Goal: Task Accomplishment & Management: Use online tool/utility

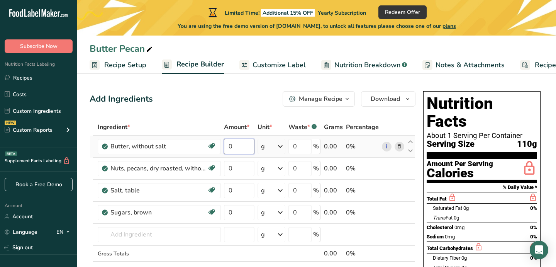
click at [238, 147] on input "0" at bounding box center [239, 146] width 30 height 15
click at [240, 213] on div "Ingredient * Amount * Unit * Waste * .a-a{fill:#347362;}.b-a{fill:#fff;} Grams …" at bounding box center [253, 206] width 326 height 175
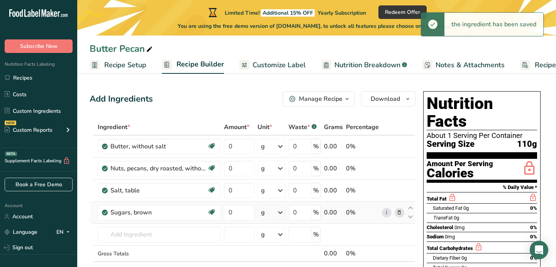
click at [276, 212] on div "Ingredient * Amount * Unit * Waste * .a-a{fill:#347362;}.b-a{fill:#fff;} Grams …" at bounding box center [253, 206] width 326 height 175
click at [281, 211] on icon at bounding box center [279, 212] width 9 height 14
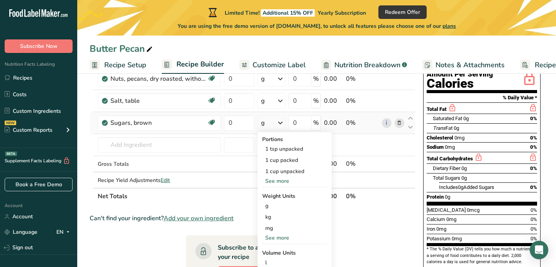
scroll to position [91, 0]
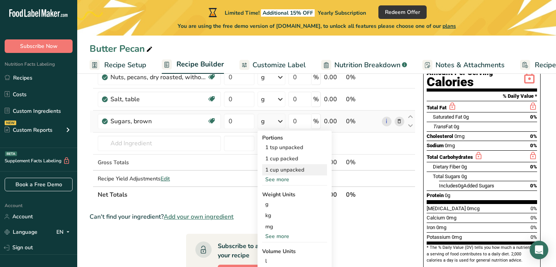
click at [281, 170] on div "1 cup unpacked" at bounding box center [294, 169] width 65 height 11
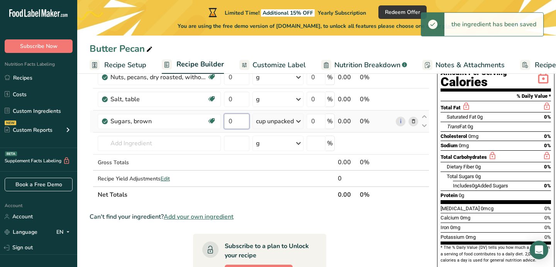
click at [237, 121] on input "0" at bounding box center [236, 120] width 25 height 15
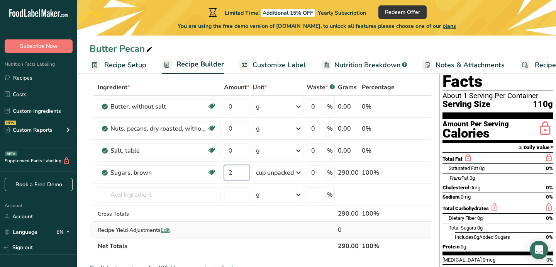
scroll to position [39, 0]
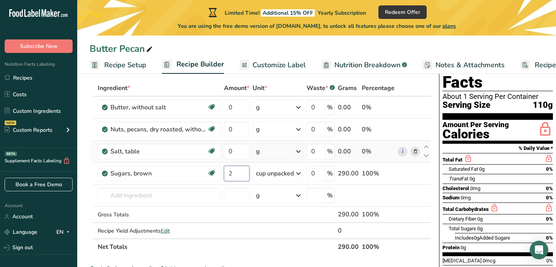
type input "2"
click at [263, 151] on div "Ingredient * Amount * Unit * Waste * .a-a{fill:#347362;}.b-a{fill:#fff;} Grams …" at bounding box center [260, 167] width 341 height 175
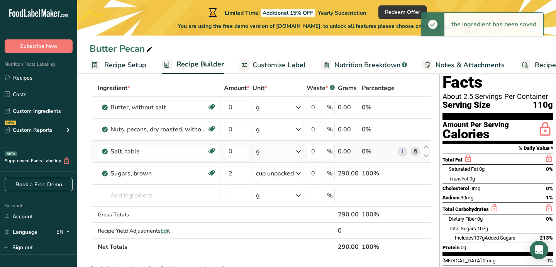
click at [299, 152] on icon at bounding box center [298, 151] width 9 height 14
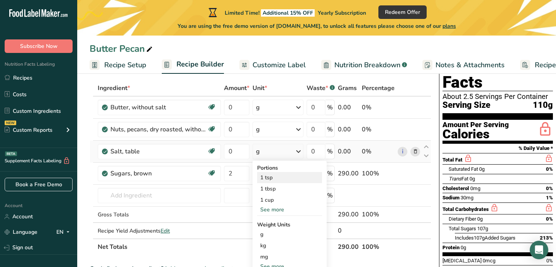
click at [285, 179] on div "1 tsp" at bounding box center [289, 177] width 65 height 11
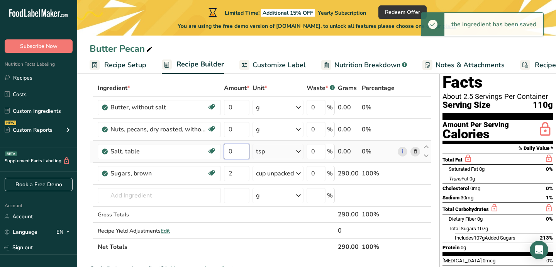
click at [240, 151] on input "0" at bounding box center [236, 151] width 25 height 15
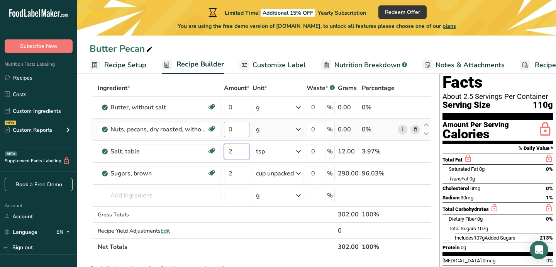
type input "2"
click at [237, 130] on div "Ingredient * Amount * Unit * Waste * .a-a{fill:#347362;}.b-a{fill:#fff;} Grams …" at bounding box center [260, 167] width 341 height 175
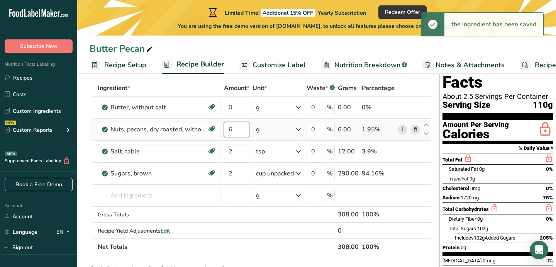
type input "6"
click at [267, 124] on div "Ingredient * Amount * Unit * Waste * .a-a{fill:#347362;}.b-a{fill:#fff;} Grams …" at bounding box center [260, 167] width 341 height 175
click at [282, 130] on div "g" at bounding box center [277, 129] width 51 height 15
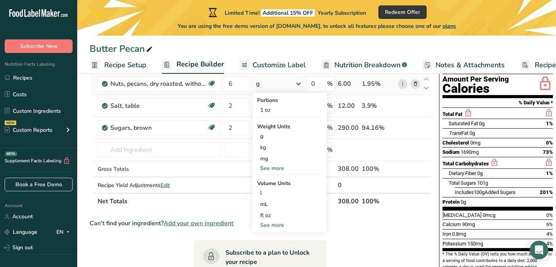
scroll to position [94, 0]
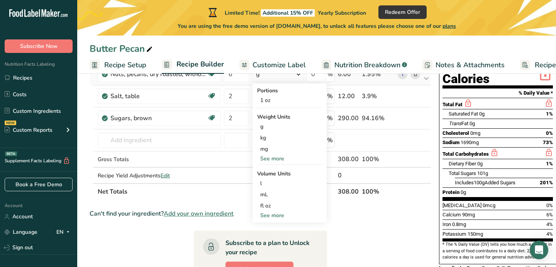
click at [279, 216] on div "See more" at bounding box center [289, 215] width 65 height 8
select select "22"
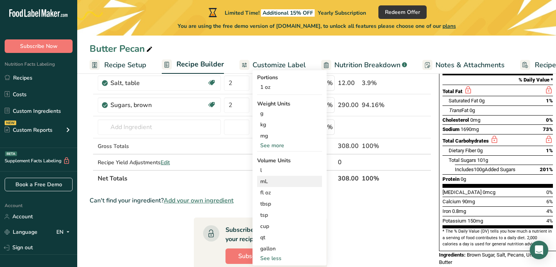
scroll to position [113, 0]
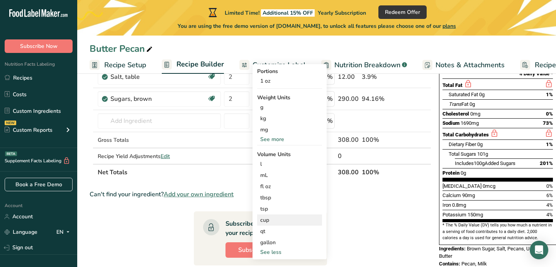
click at [274, 220] on div "cup" at bounding box center [289, 220] width 59 height 8
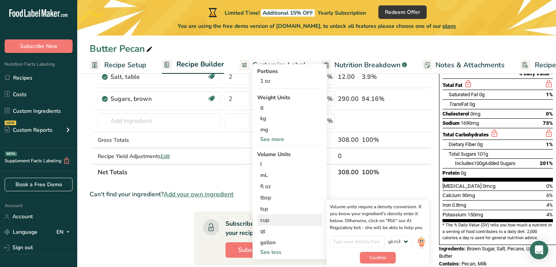
click at [264, 220] on div "cup" at bounding box center [289, 220] width 59 height 8
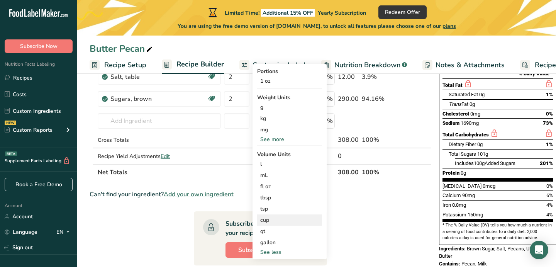
click at [266, 221] on div "cup" at bounding box center [289, 220] width 59 height 8
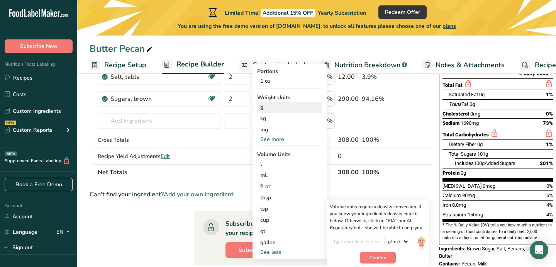
click at [266, 108] on div "g" at bounding box center [289, 106] width 65 height 11
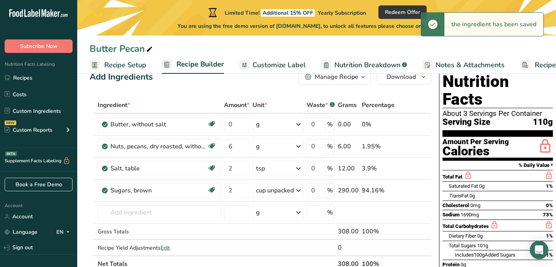
scroll to position [21, 0]
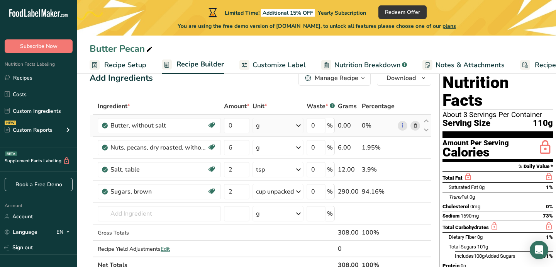
click at [269, 128] on div "g" at bounding box center [277, 125] width 51 height 15
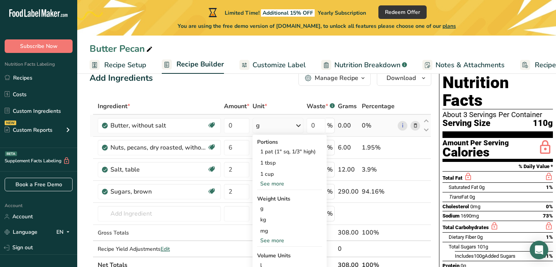
click at [269, 128] on div "g" at bounding box center [277, 125] width 51 height 15
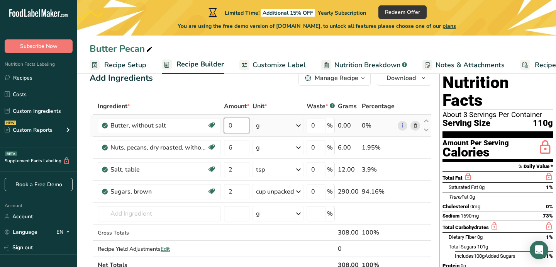
click at [238, 126] on input "0" at bounding box center [236, 125] width 25 height 15
type input "454"
click at [240, 85] on div "Add Ingredients Manage Recipe Delete Recipe Duplicate Recipe Scale Recipe Save …" at bounding box center [260, 77] width 341 height 15
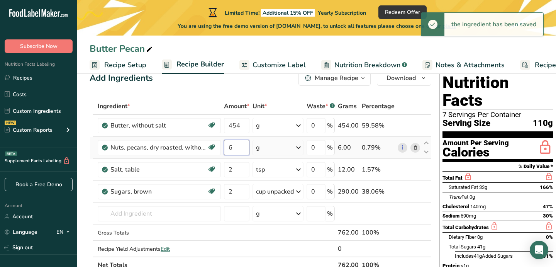
click at [241, 146] on input "6" at bounding box center [236, 147] width 25 height 15
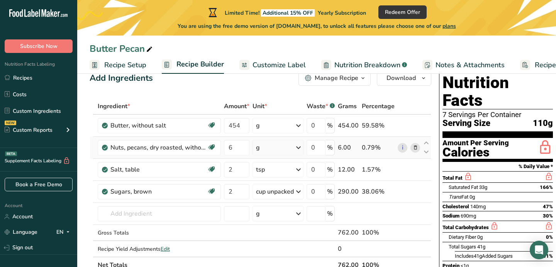
click at [280, 144] on div "Ingredient * Amount * Unit * Waste * .a-a{fill:#347362;}.b-a{fill:#fff;} Grams …" at bounding box center [260, 185] width 341 height 175
click at [235, 148] on input "6" at bounding box center [236, 147] width 25 height 15
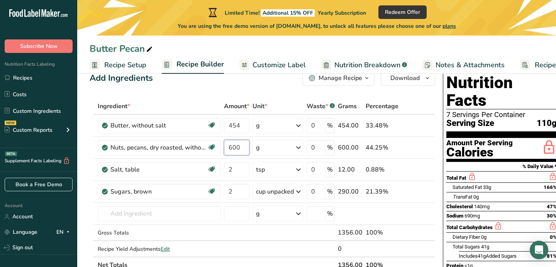
type input "600"
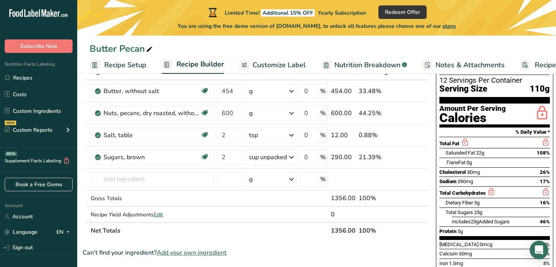
scroll to position [52, 0]
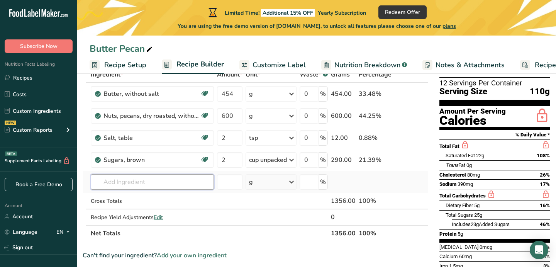
click at [147, 184] on input "text" at bounding box center [152, 181] width 123 height 15
click at [127, 184] on input "text" at bounding box center [152, 181] width 123 height 15
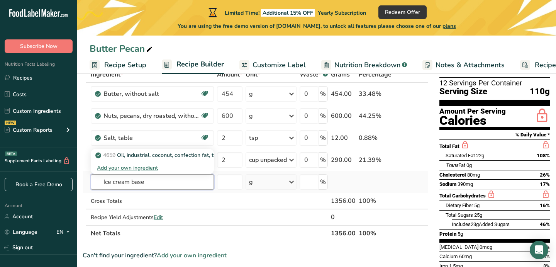
type input "Ice cream base"
click at [113, 168] on div "Add your own ingredient" at bounding box center [152, 168] width 111 height 8
click at [133, 181] on input "text" at bounding box center [152, 181] width 123 height 15
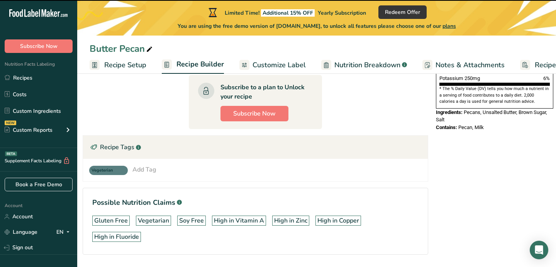
scroll to position [274, 0]
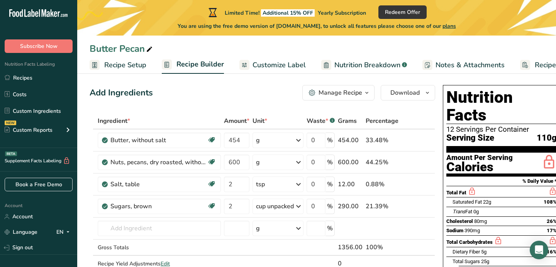
scroll to position [16, 0]
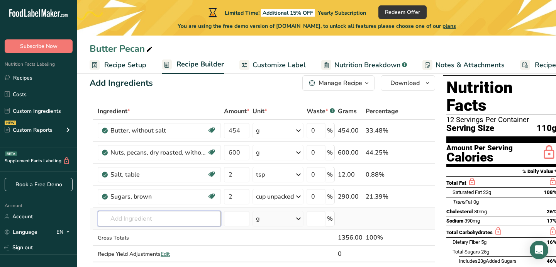
click at [136, 221] on input "text" at bounding box center [159, 218] width 123 height 15
type input "Organic cream"
click at [119, 204] on div "Add your own ingredient" at bounding box center [159, 204] width 111 height 8
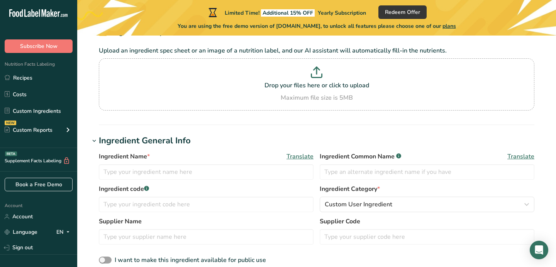
scroll to position [52, 0]
click at [169, 173] on input "text" at bounding box center [206, 171] width 215 height 15
type input "o"
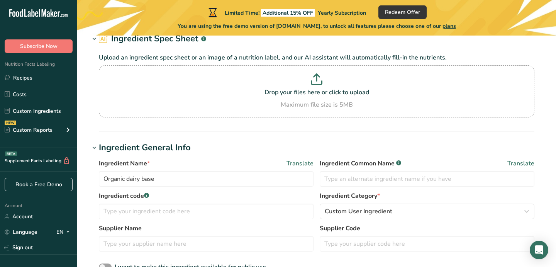
scroll to position [44, 0]
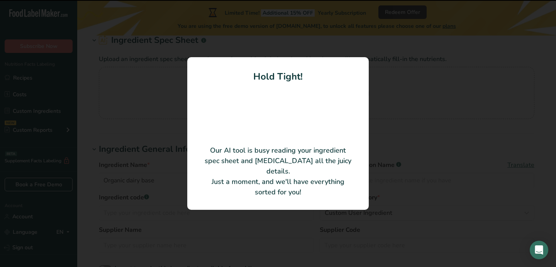
type input "Pasteurized Organic Cream and Organic Nonfat Milk, Organic Cane Sugar, Organic …"
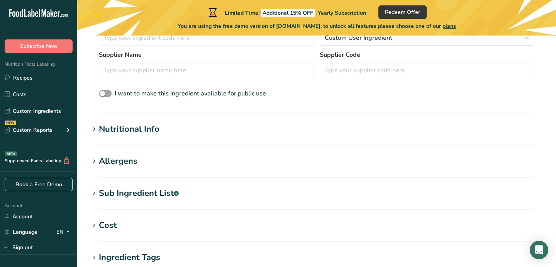
scroll to position [181, 0]
click at [95, 129] on icon at bounding box center [94, 128] width 7 height 11
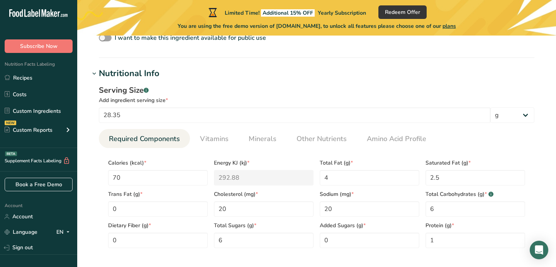
scroll to position [240, 0]
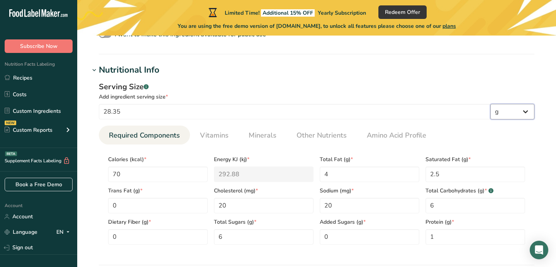
click at [520, 112] on select "g kg mg mcg lb oz l mL fl oz tbsp tsp cup qt gallon" at bounding box center [512, 111] width 44 height 15
select select "5"
click at [490, 104] on select "g kg mg mcg lb oz l mL fl oz tbsp tsp cup qt gallon" at bounding box center [512, 111] width 44 height 15
click at [224, 109] on input "28.35" at bounding box center [294, 111] width 391 height 15
click at [203, 111] on input "28.35" at bounding box center [294, 111] width 391 height 15
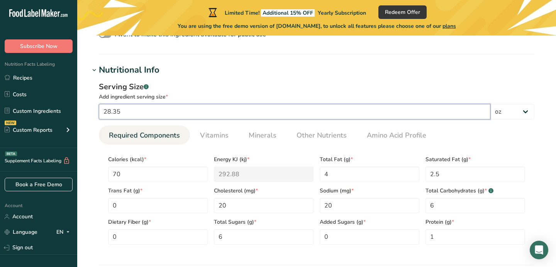
click at [203, 111] on input "28.35" at bounding box center [294, 111] width 391 height 15
type input "1"
click at [281, 83] on div "Serving Size .a-a{fill:#347362;}.b-a{fill:#fff;}" at bounding box center [316, 87] width 435 height 12
click at [275, 76] on h1 "Nutritional Info" at bounding box center [317, 70] width 454 height 13
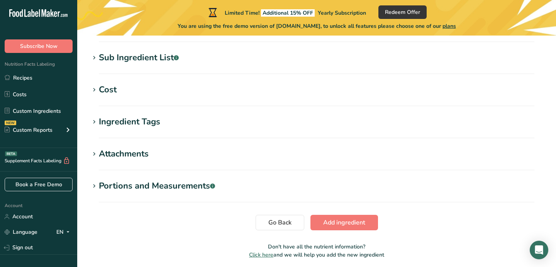
scroll to position [316, 0]
click at [95, 121] on icon at bounding box center [94, 122] width 7 height 11
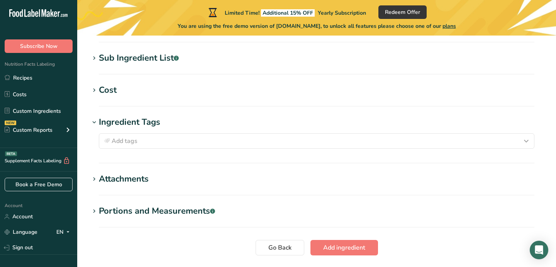
click at [95, 121] on icon at bounding box center [94, 122] width 7 height 11
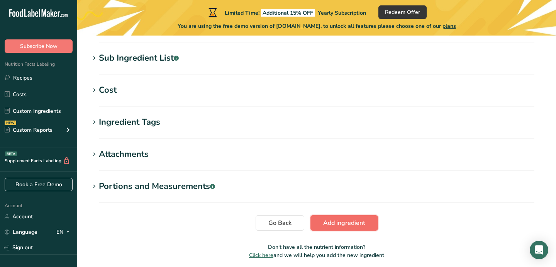
click at [347, 224] on span "Add ingredient" at bounding box center [344, 222] width 42 height 9
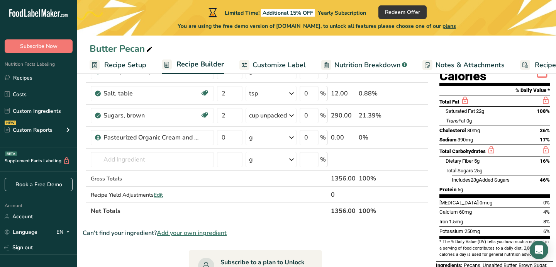
scroll to position [93, 0]
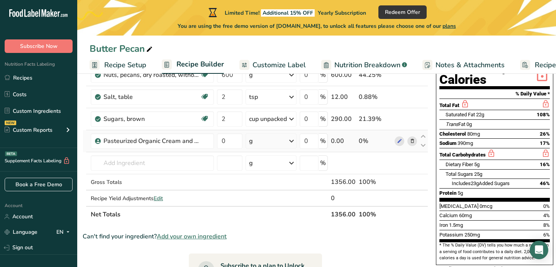
click at [277, 142] on div "g" at bounding box center [270, 140] width 51 height 15
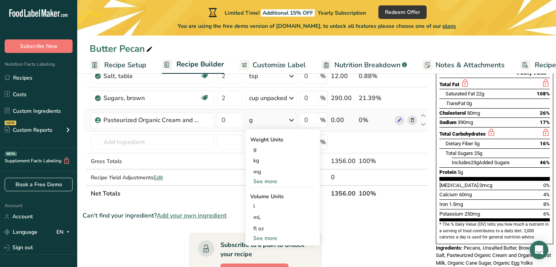
scroll to position [115, 0]
click at [268, 238] on div "See more" at bounding box center [282, 237] width 65 height 8
select select "22"
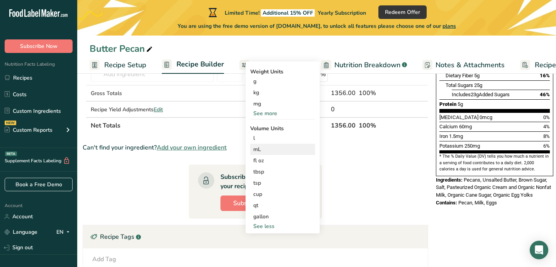
scroll to position [185, 0]
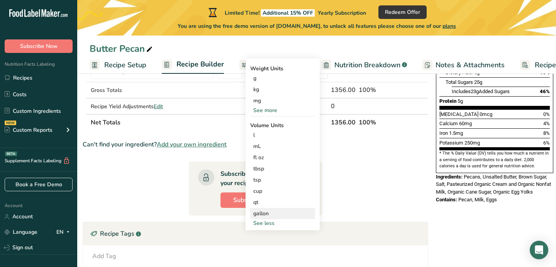
click at [265, 214] on div "gallon" at bounding box center [282, 213] width 59 height 8
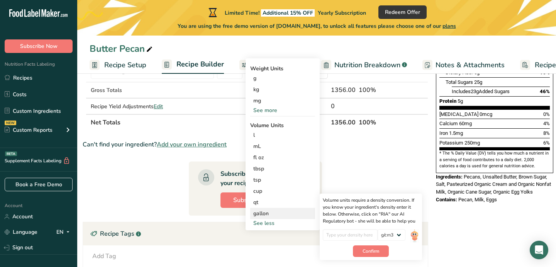
click at [262, 215] on div "gallon" at bounding box center [282, 213] width 59 height 8
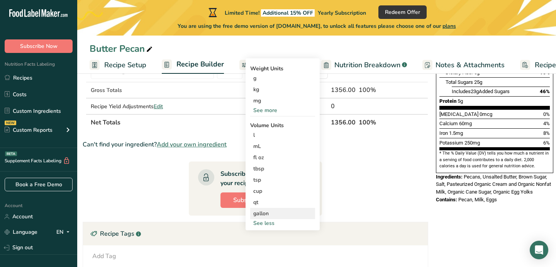
click at [262, 215] on div "gallon" at bounding box center [282, 213] width 59 height 8
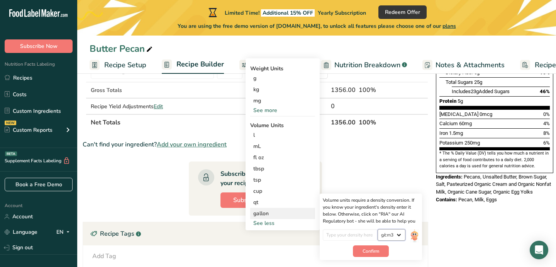
click at [387, 235] on select "lb/ft3 g/cm3" at bounding box center [391, 235] width 28 height 12
click at [377, 229] on select "lb/ft3 g/cm3" at bounding box center [391, 235] width 28 height 12
click at [262, 214] on div "gallon" at bounding box center [282, 213] width 59 height 8
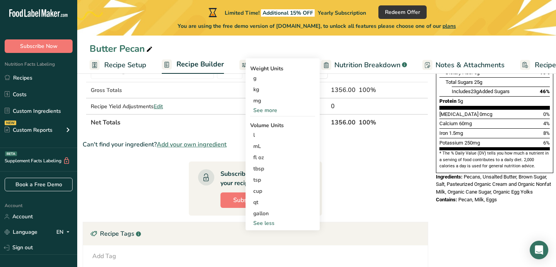
click at [358, 175] on section "Ingredient * Amount * Unit * Waste * .a-a{fill:#347362;}.b-a{fill:#fff;} Grams …" at bounding box center [255, 135] width 345 height 402
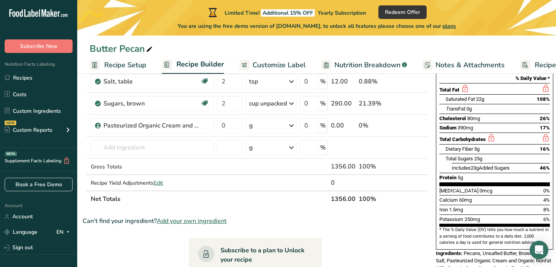
scroll to position [109, 0]
click at [147, 145] on input "text" at bounding box center [152, 146] width 123 height 15
click at [231, 124] on input "0" at bounding box center [229, 124] width 25 height 15
click at [271, 123] on div "Ingredient * Amount * Unit * Waste * .a-a{fill:#347362;}.b-a{fill:#fff;} Grams …" at bounding box center [255, 108] width 345 height 197
click at [232, 125] on input "0" at bounding box center [229, 124] width 25 height 15
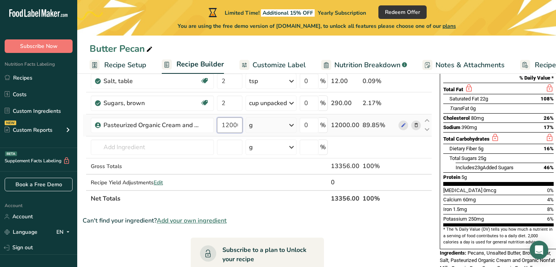
scroll to position [0, 2]
type input "12000"
click at [379, 234] on section "Ingredient * Amount * Unit * Waste * .a-a{fill:#347362;}.b-a{fill:#fff;} Grams …" at bounding box center [257, 211] width 349 height 402
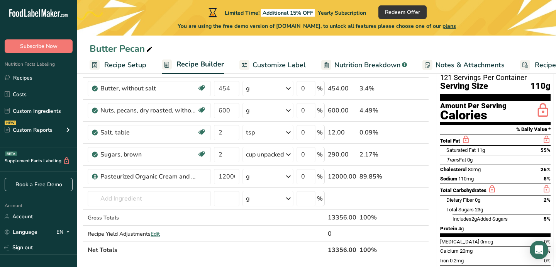
scroll to position [0, 11]
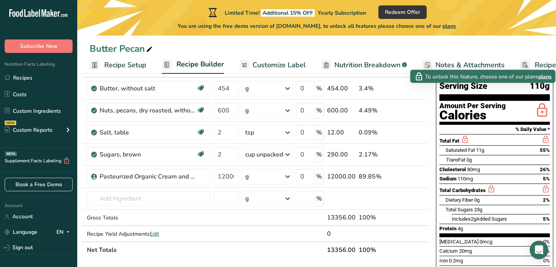
click at [544, 78] on span "plans" at bounding box center [545, 76] width 14 height 8
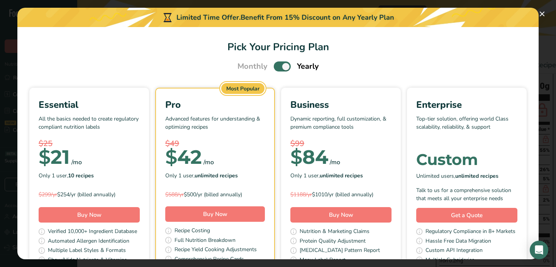
click at [278, 66] on span "Pick Your Pricing Plan Modal" at bounding box center [282, 66] width 17 height 10
click at [278, 66] on input "Pick Your Pricing Plan Modal" at bounding box center [276, 66] width 5 height 5
checkbox input "false"
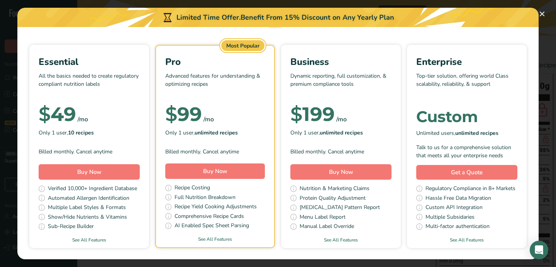
scroll to position [49, 0]
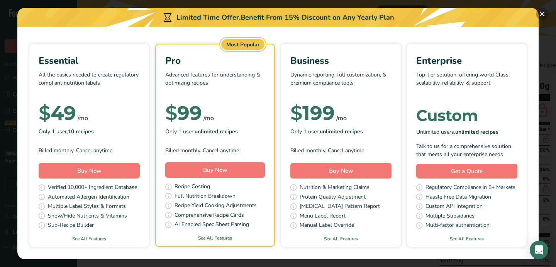
click at [541, 14] on button "Pick Your Pricing Plan Modal" at bounding box center [541, 14] width 12 height 12
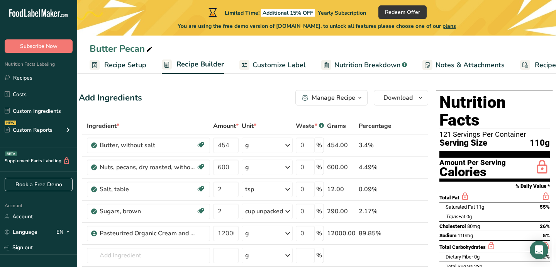
scroll to position [0, 0]
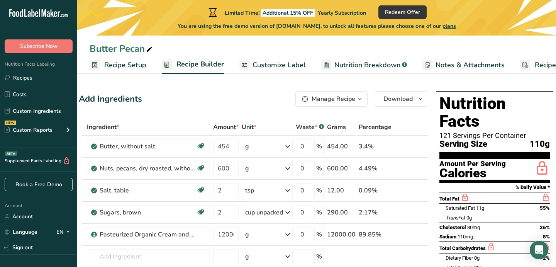
click at [115, 64] on span "Recipe Setup" at bounding box center [125, 65] width 42 height 10
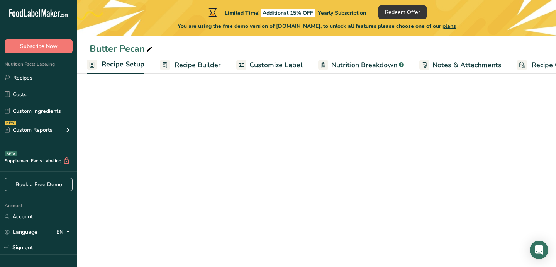
click at [353, 64] on span "Nutrition Breakdown" at bounding box center [364, 65] width 66 height 10
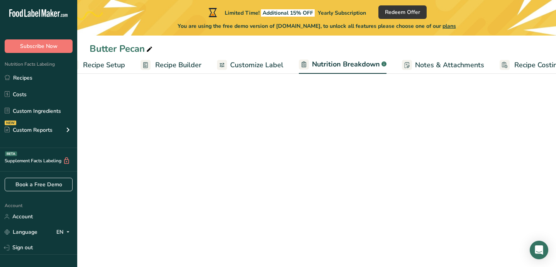
scroll to position [0, 39]
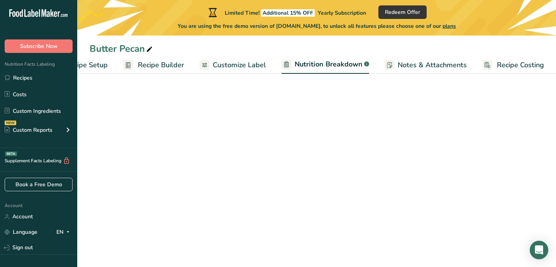
click at [165, 64] on span "Recipe Builder" at bounding box center [161, 65] width 46 height 10
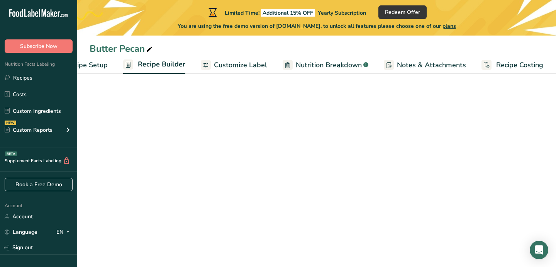
scroll to position [0, 38]
click at [93, 65] on span "Recipe Setup" at bounding box center [87, 65] width 42 height 10
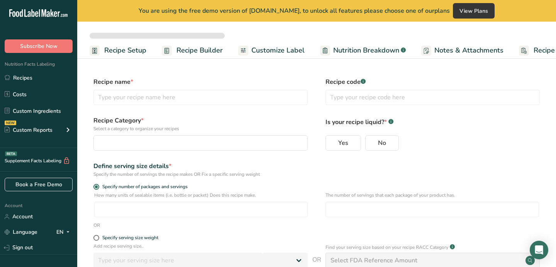
select select
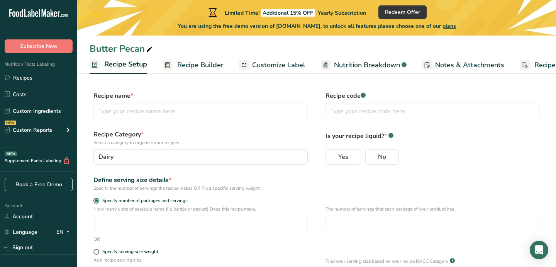
click at [189, 64] on span "Recipe Builder" at bounding box center [200, 65] width 46 height 10
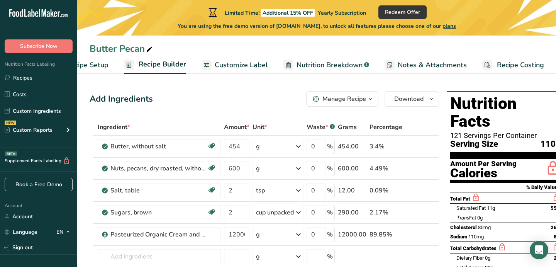
click at [247, 65] on span "Customize Label" at bounding box center [241, 65] width 53 height 10
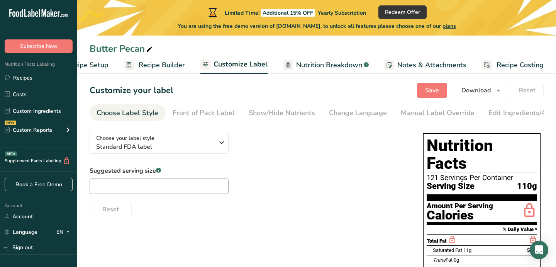
scroll to position [6, 0]
click at [186, 188] on input "text" at bounding box center [159, 185] width 139 height 15
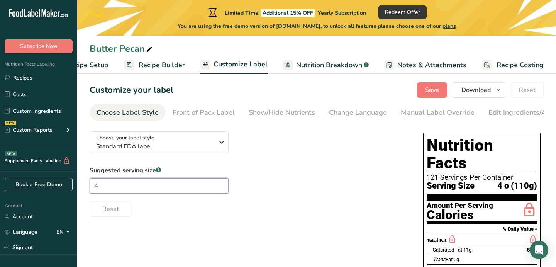
type input "4"
click at [308, 65] on span "Nutrition Breakdown" at bounding box center [329, 65] width 66 height 10
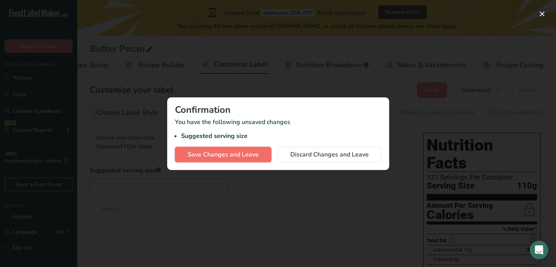
click at [253, 153] on span "Save Changes and Leave" at bounding box center [222, 154] width 71 height 9
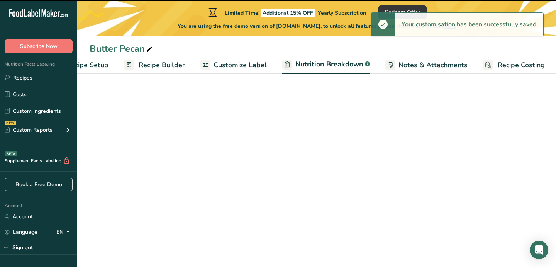
select select "Calories"
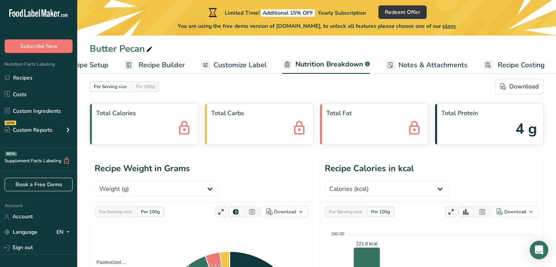
scroll to position [8, 0]
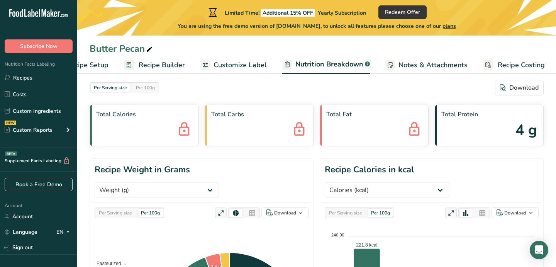
click at [93, 64] on span "Recipe Setup" at bounding box center [87, 65] width 42 height 10
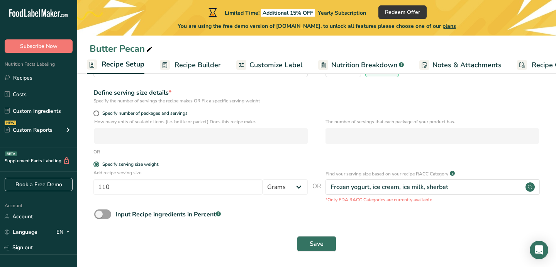
scroll to position [89, 0]
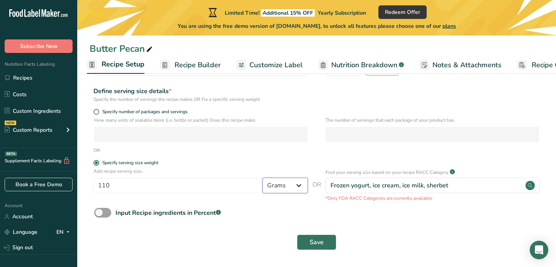
click at [292, 186] on select "Grams kg mg mcg lb oz l mL fl oz tbsp tsp cup qt gallon" at bounding box center [284, 184] width 45 height 15
select select "5"
click at [262, 177] on select "Grams kg mg mcg lb oz l mL fl oz tbsp tsp cup qt gallon" at bounding box center [284, 184] width 45 height 15
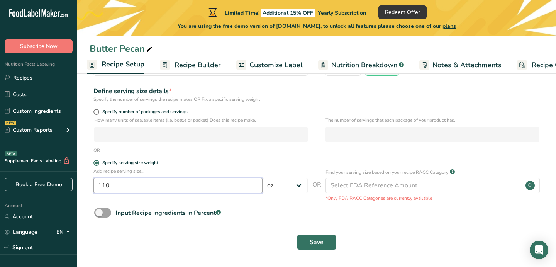
click at [160, 179] on input "110" at bounding box center [177, 184] width 169 height 15
click at [154, 187] on input "110" at bounding box center [177, 184] width 169 height 15
type input "4"
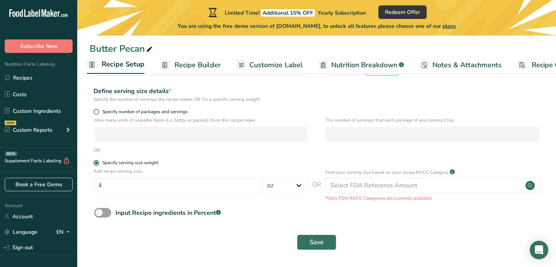
click at [206, 161] on label "Specify serving size weight" at bounding box center [200, 163] width 214 height 6
click at [98, 161] on input "Specify serving size weight" at bounding box center [95, 162] width 5 height 5
click at [306, 239] on button "Save" at bounding box center [316, 241] width 39 height 15
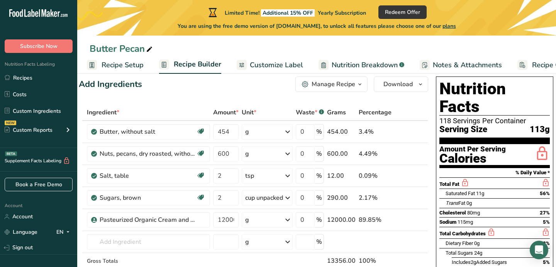
scroll to position [14, 0]
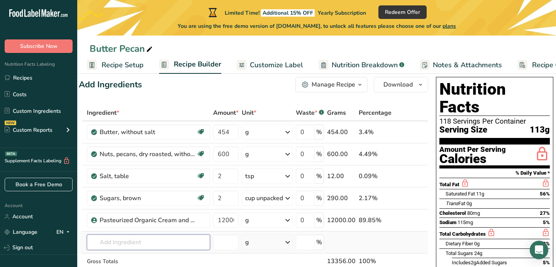
click at [156, 245] on input "text" at bounding box center [148, 241] width 123 height 15
click at [137, 244] on input "text" at bounding box center [148, 241] width 123 height 15
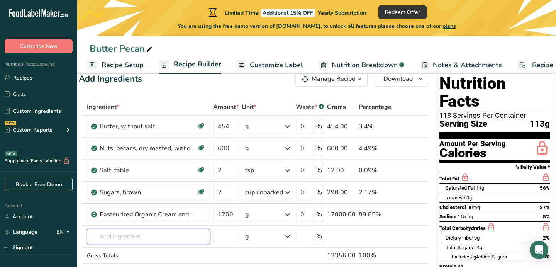
scroll to position [22, 0]
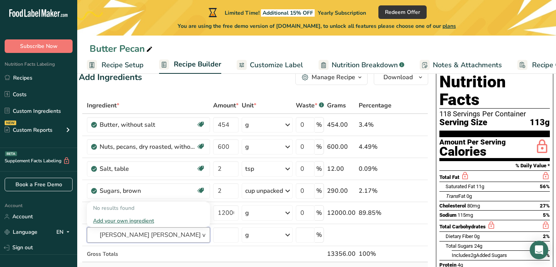
type input "[PERSON_NAME] [PERSON_NAME] vanilla"
click at [171, 236] on input "[PERSON_NAME] [PERSON_NAME] vanilla" at bounding box center [148, 234] width 123 height 15
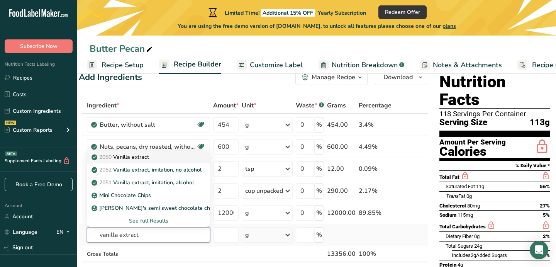
type input "vanilla extract"
click at [132, 158] on p "2050 Vanilla extract" at bounding box center [121, 157] width 56 height 8
type input "Vanilla extract"
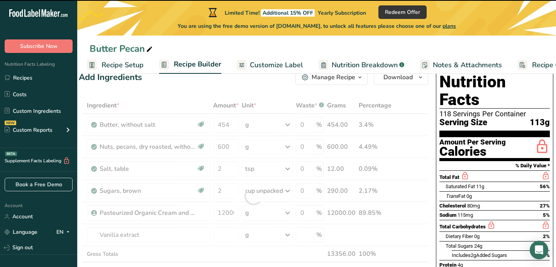
type input "0"
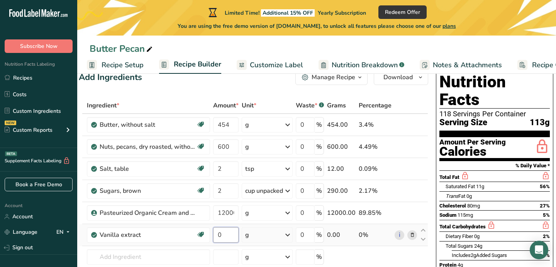
click at [223, 235] on input "0" at bounding box center [225, 234] width 25 height 15
click at [258, 233] on div "Ingredient * Amount * Unit * Waste * .a-a{fill:#347362;}.b-a{fill:#fff;} Grams …" at bounding box center [253, 206] width 349 height 219
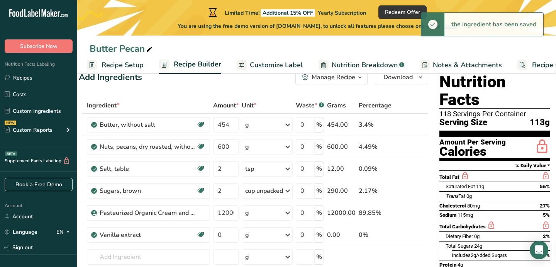
click at [289, 235] on icon at bounding box center [287, 235] width 9 height 14
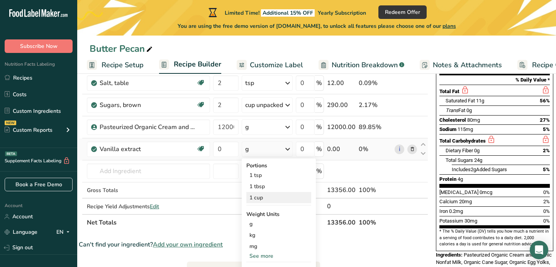
scroll to position [108, 0]
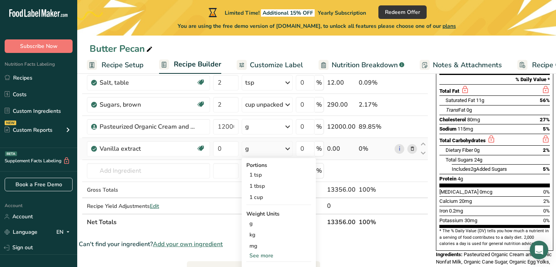
click at [268, 254] on div "See more" at bounding box center [278, 255] width 65 height 8
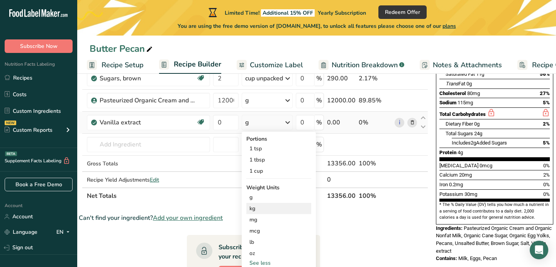
scroll to position [151, 0]
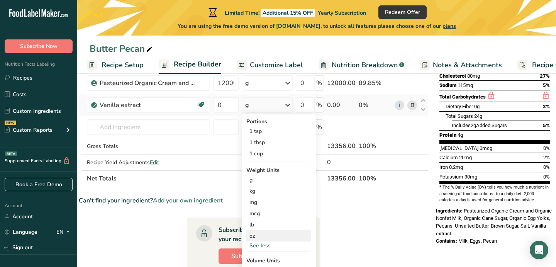
click at [260, 233] on div "oz" at bounding box center [278, 235] width 65 height 11
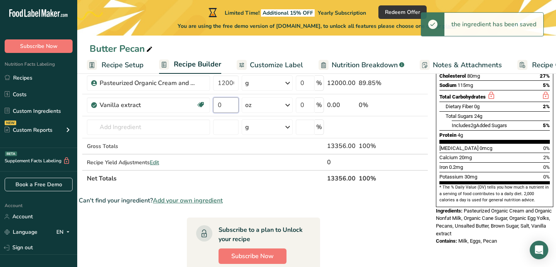
click at [226, 106] on input "0" at bounding box center [225, 104] width 25 height 15
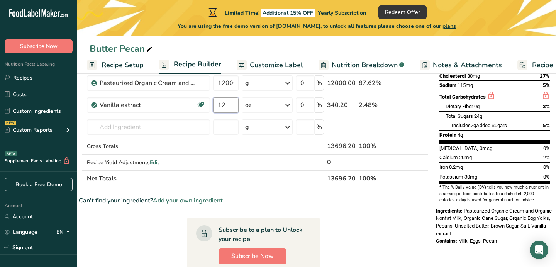
type input "12"
click at [404, 224] on section "Ingredient * Amount * Unit * Waste * .a-a{fill:#347362;}.b-a{fill:#fff;} Grams …" at bounding box center [253, 180] width 349 height 424
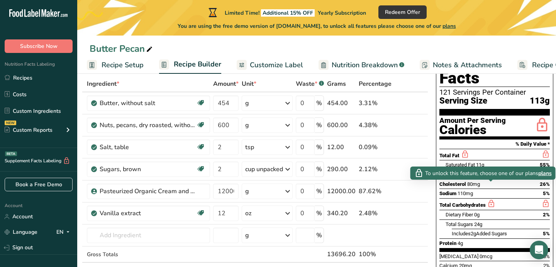
scroll to position [0, 0]
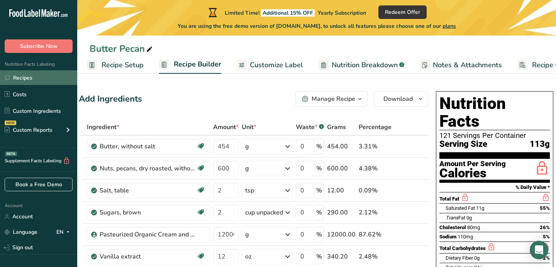
click at [16, 83] on link "Recipes" at bounding box center [38, 77] width 77 height 15
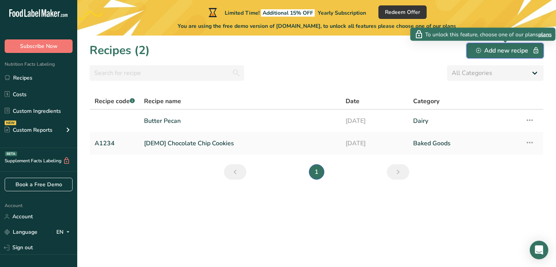
click at [483, 51] on div "Add new recipe" at bounding box center [505, 50] width 58 height 9
click at [535, 49] on icon "button" at bounding box center [535, 50] width 7 height 11
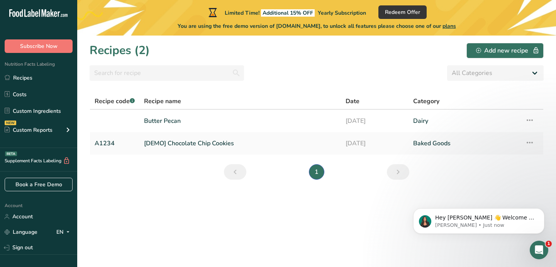
click at [329, 239] on section "Recipes (2) Add new recipe All Categories Baked Goods [GEOGRAPHIC_DATA] Confect…" at bounding box center [316, 150] width 478 height 231
click at [530, 142] on icon at bounding box center [529, 142] width 9 height 14
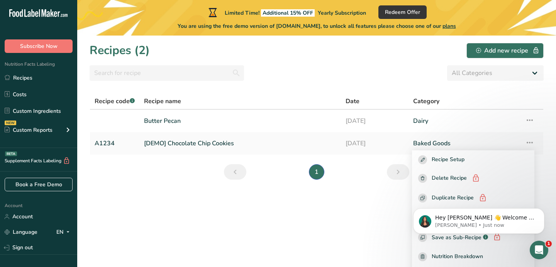
click at [385, 202] on section "Recipes (2) Add new recipe All Categories Baked Goods [GEOGRAPHIC_DATA] Confect…" at bounding box center [316, 150] width 478 height 231
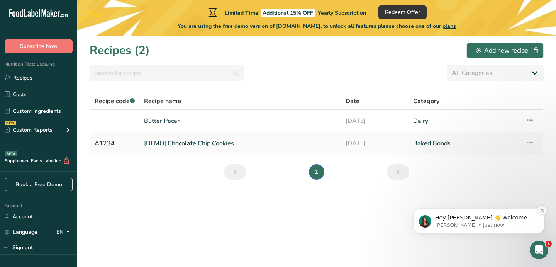
click at [542, 212] on icon "Dismiss notification" at bounding box center [542, 210] width 4 height 4
